Goal: Navigation & Orientation: Find specific page/section

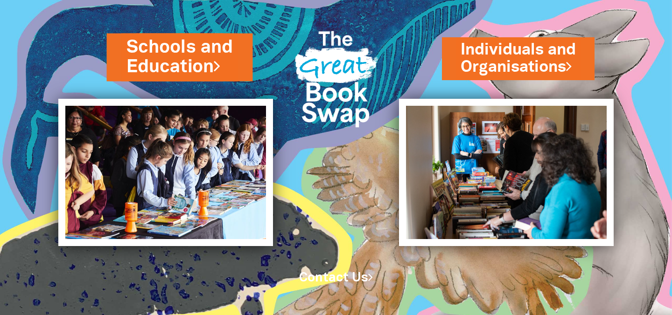
click at [169, 53] on link "Schools and Education" at bounding box center [179, 57] width 107 height 44
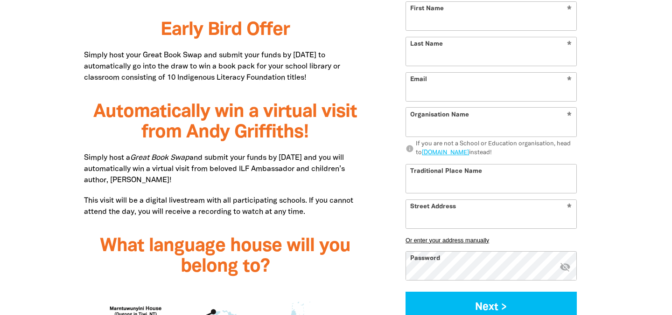
scroll to position [644, 0]
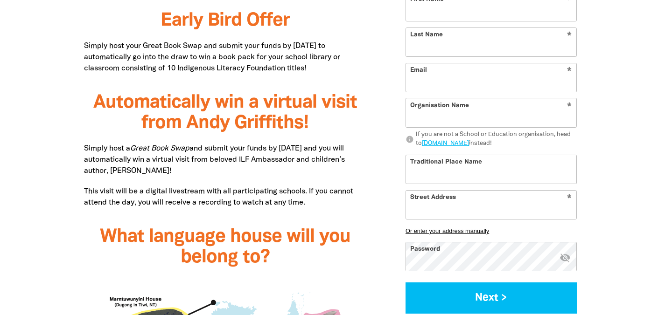
click at [483, 168] on input "Traditional Place Name" at bounding box center [491, 169] width 170 height 28
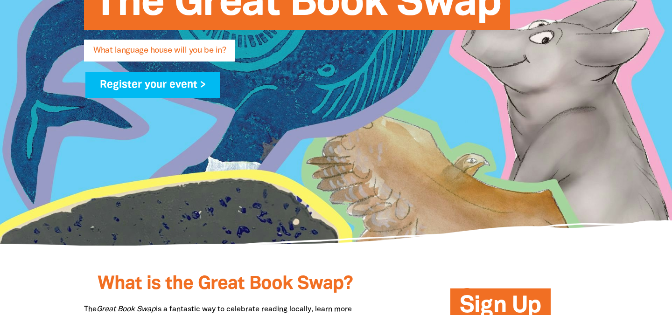
scroll to position [0, 0]
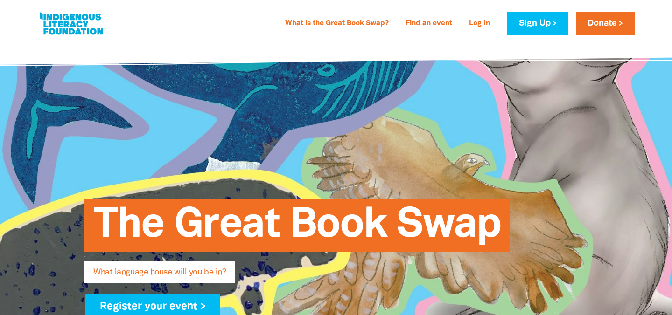
click at [40, 21] on link at bounding box center [72, 23] width 70 height 28
click at [70, 23] on link at bounding box center [72, 23] width 70 height 28
